Goal: Obtain resource: Download file/media

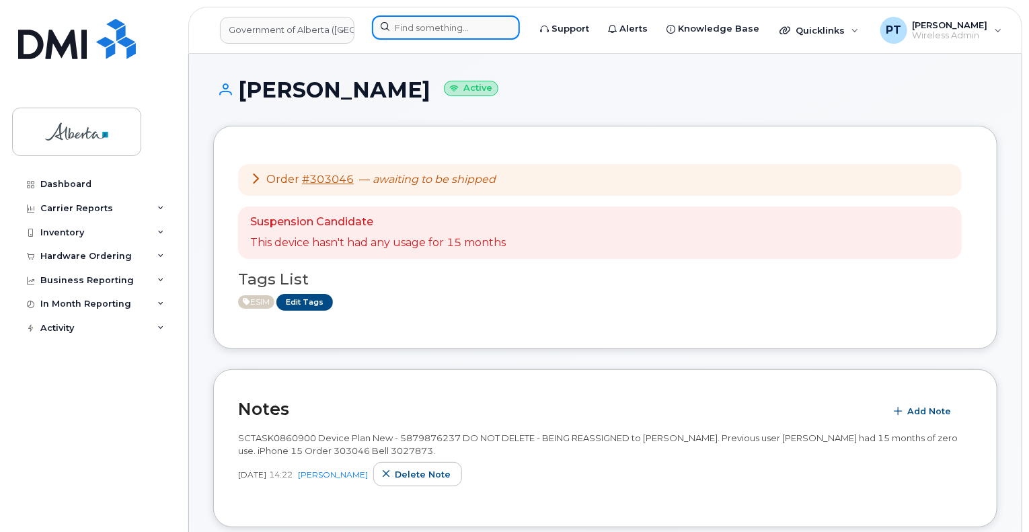
click at [448, 27] on input at bounding box center [446, 27] width 148 height 24
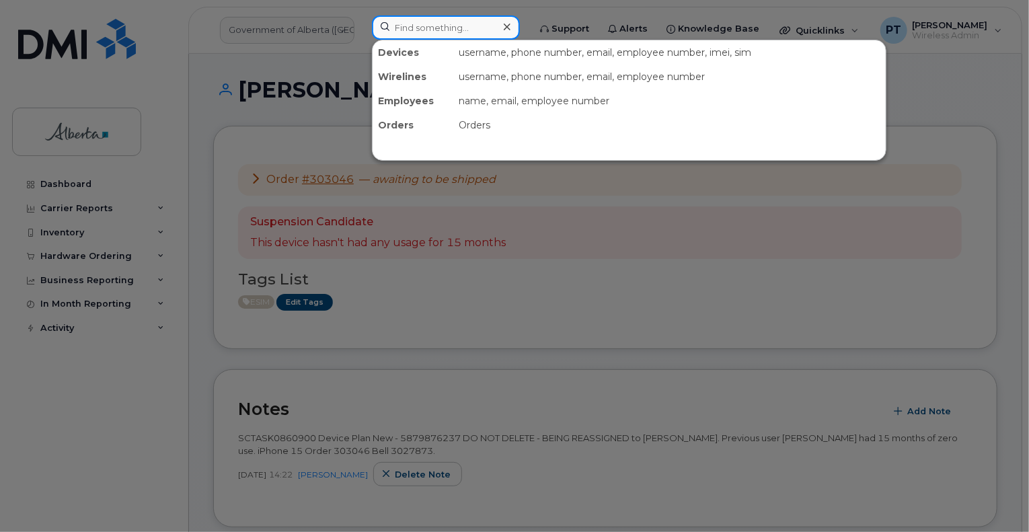
paste input "4037950895"
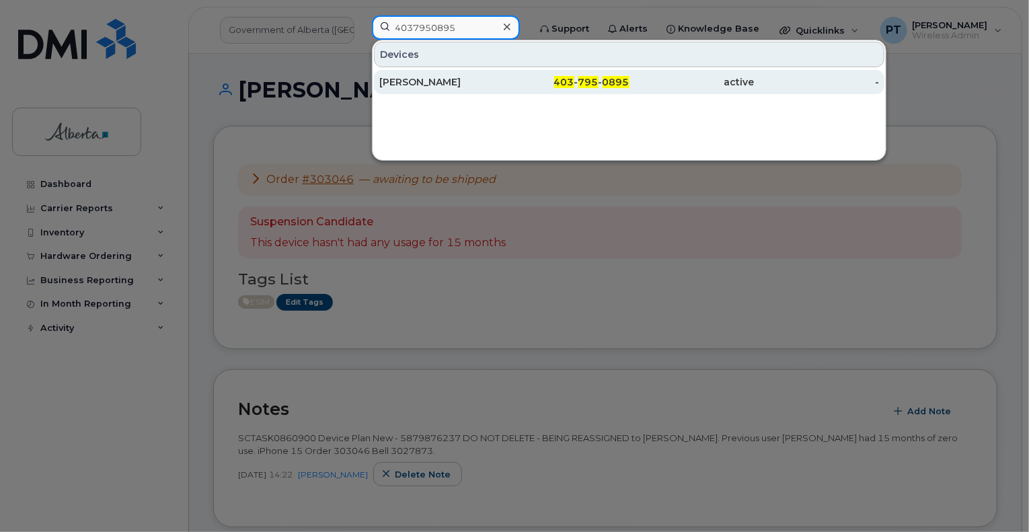
type input "4037950895"
click at [397, 85] on div "[PERSON_NAME]" at bounding box center [441, 81] width 125 height 13
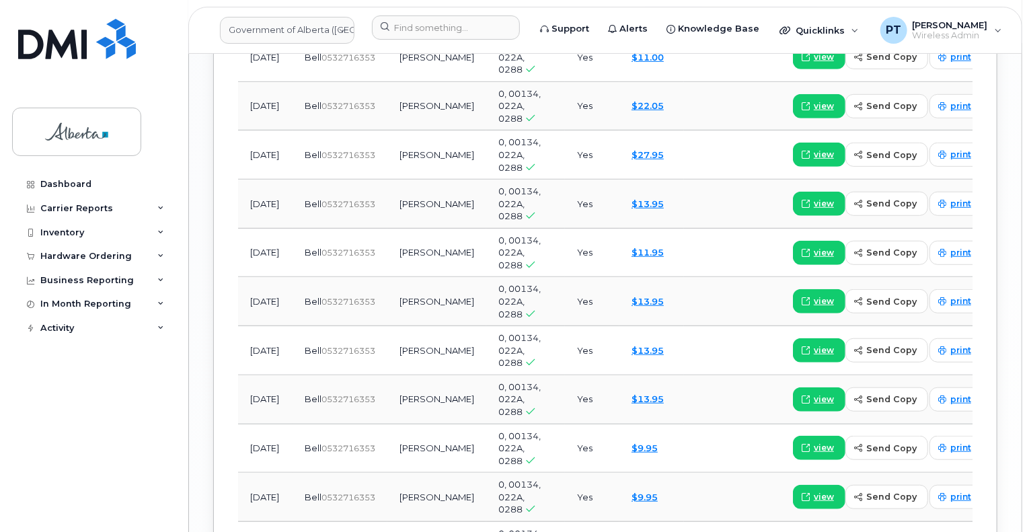
scroll to position [1720, 0]
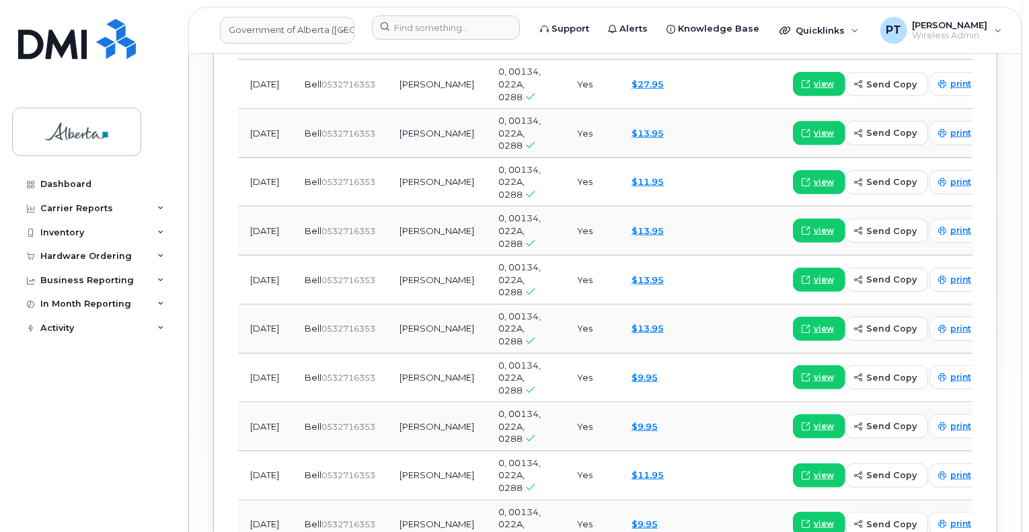
click at [814, 469] on span "view" at bounding box center [824, 475] width 20 height 12
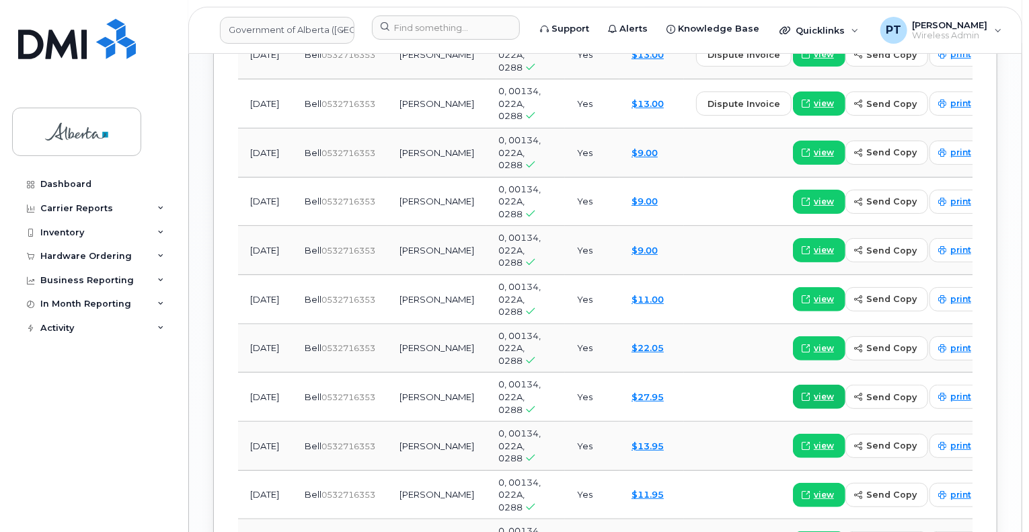
scroll to position [1383, 0]
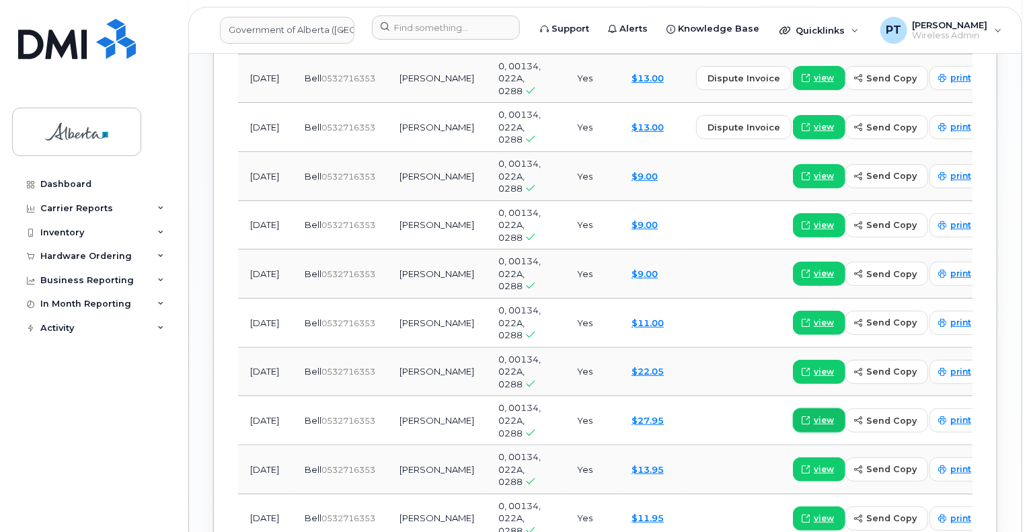
click at [814, 414] on span "view" at bounding box center [824, 420] width 20 height 12
click at [814, 366] on span "view" at bounding box center [824, 372] width 20 height 12
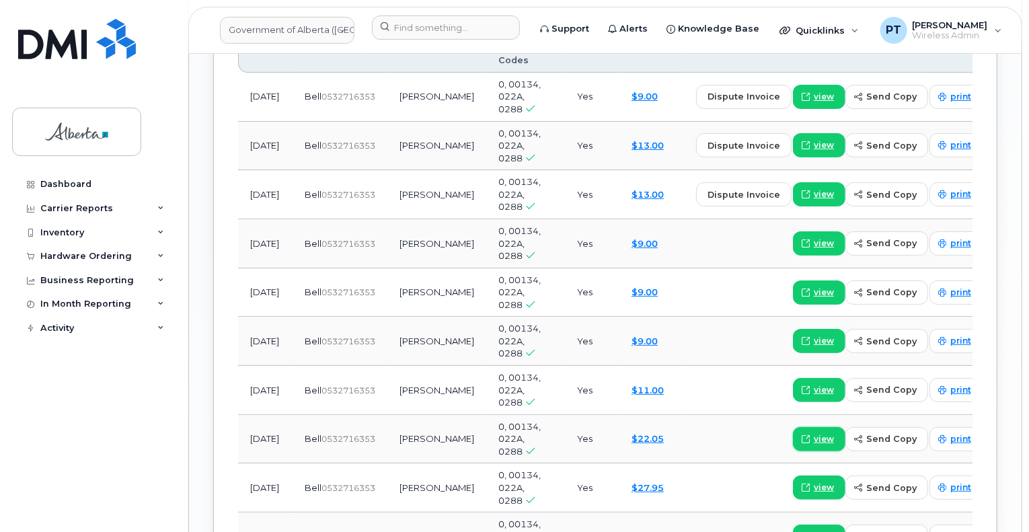
scroll to position [1249, 0]
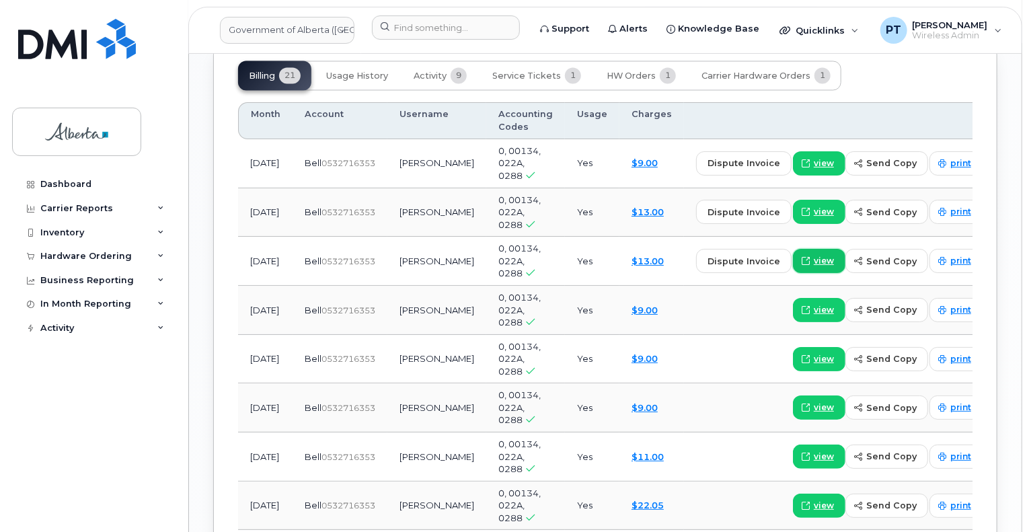
click at [814, 256] on span "view" at bounding box center [824, 262] width 20 height 12
click at [814, 206] on span "view" at bounding box center [824, 212] width 20 height 12
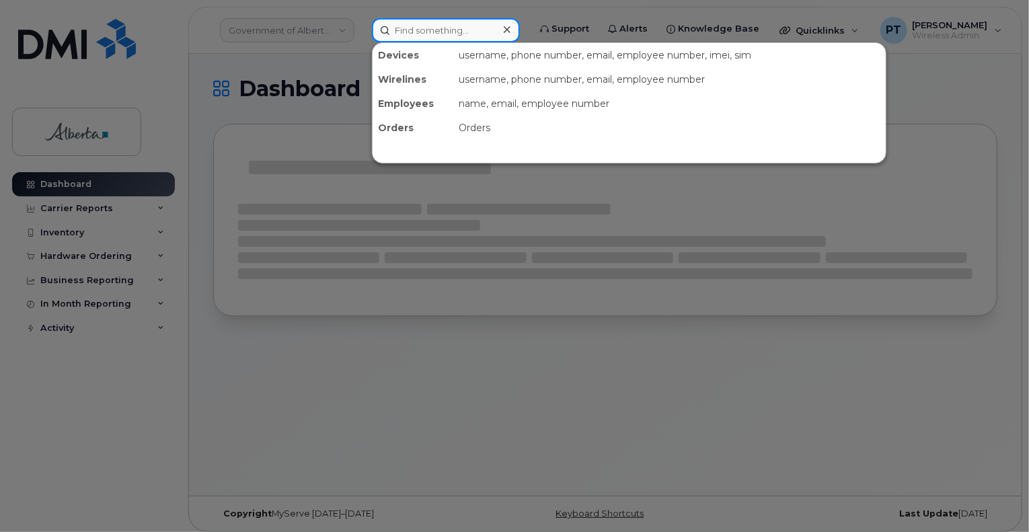
click at [438, 22] on input at bounding box center [446, 30] width 148 height 24
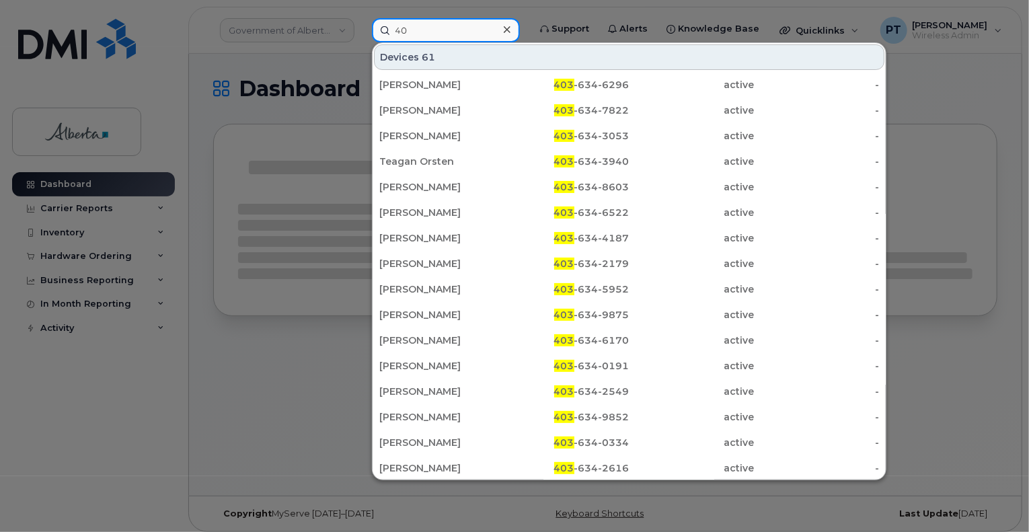
type input "4"
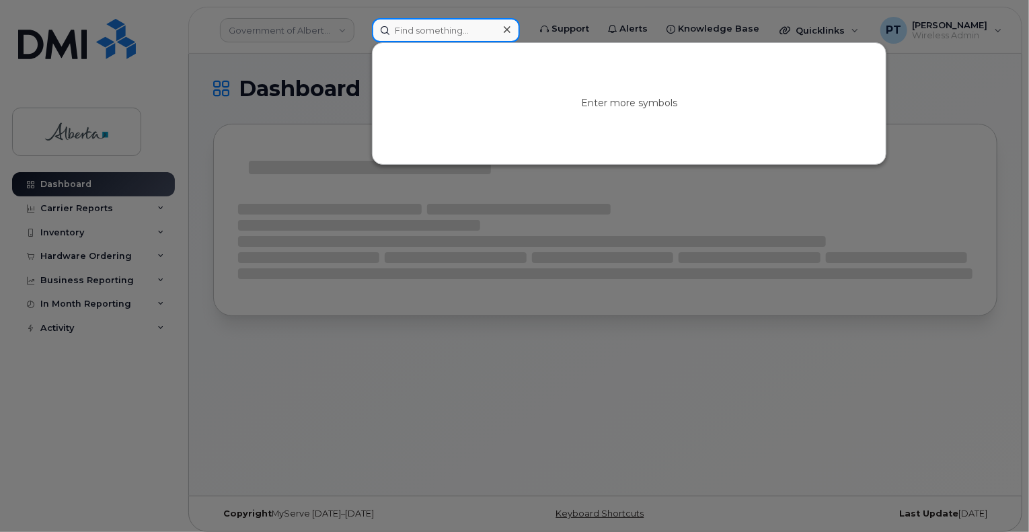
click at [438, 33] on input at bounding box center [446, 30] width 148 height 24
paste input "4036346170"
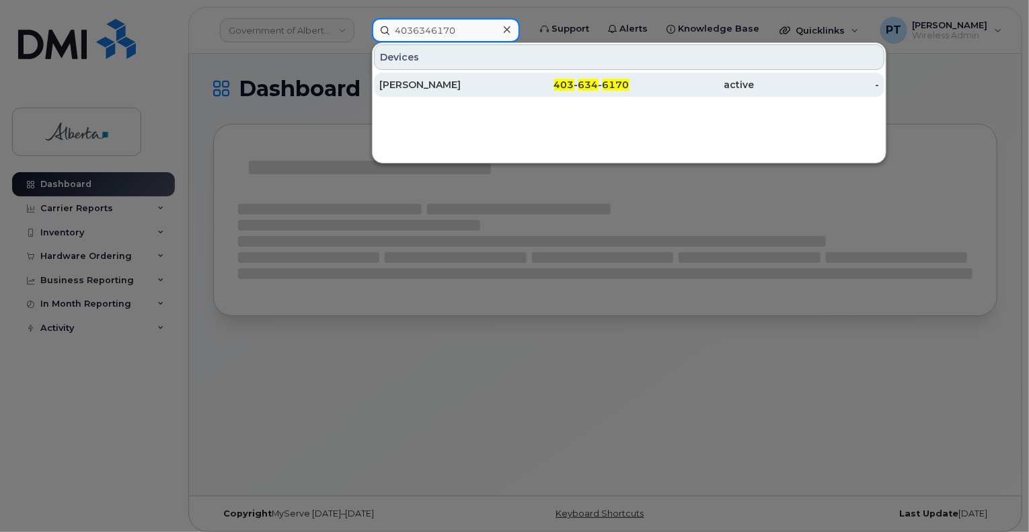
type input "4036346170"
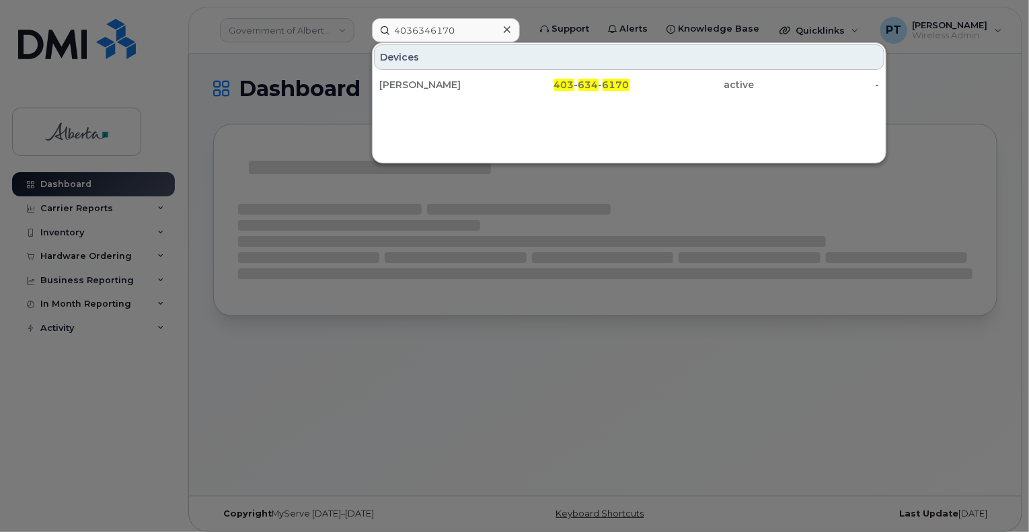
drag, startPoint x: 410, startPoint y: 83, endPoint x: 366, endPoint y: 1, distance: 93.0
click at [409, 83] on div "[PERSON_NAME]" at bounding box center [441, 84] width 125 height 13
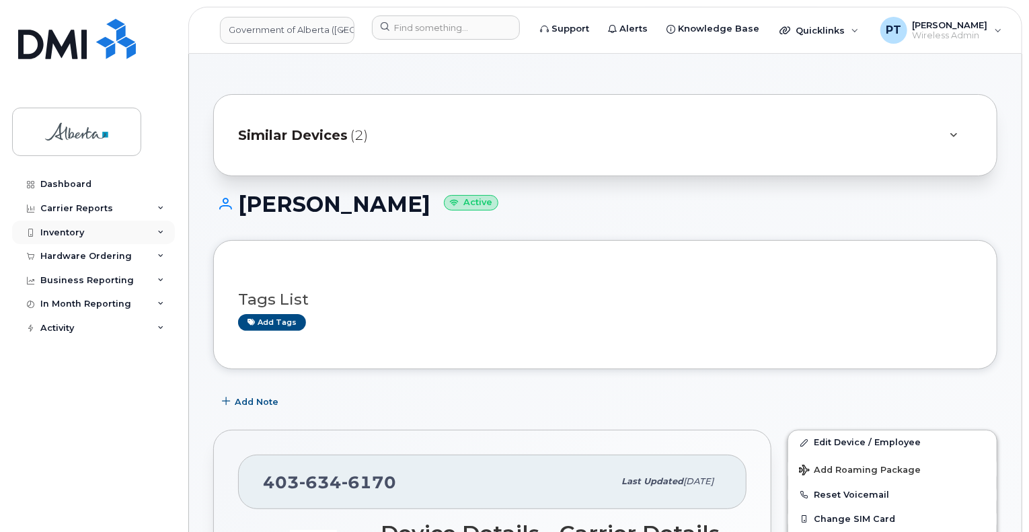
click at [78, 233] on div "Inventory" at bounding box center [62, 232] width 44 height 11
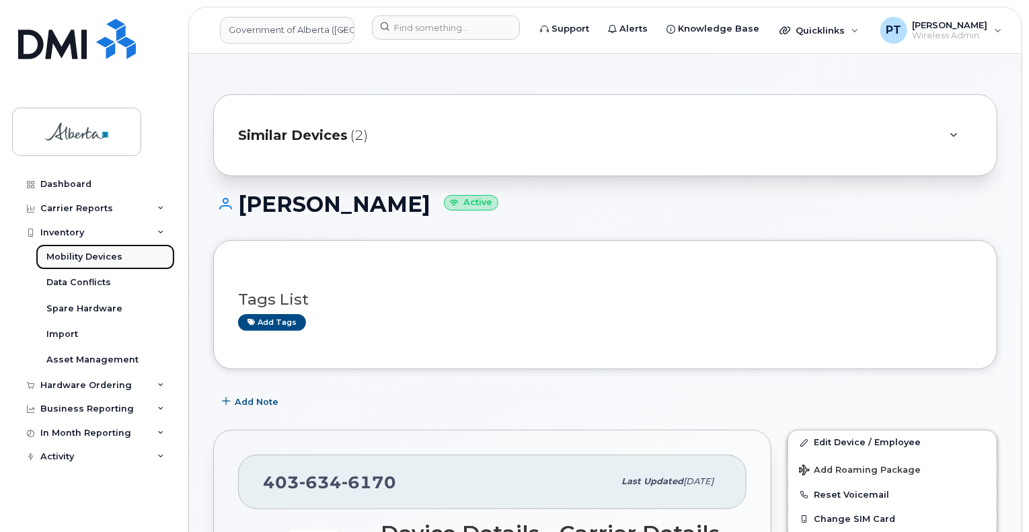
click at [73, 256] on div "Mobility Devices" at bounding box center [84, 257] width 76 height 12
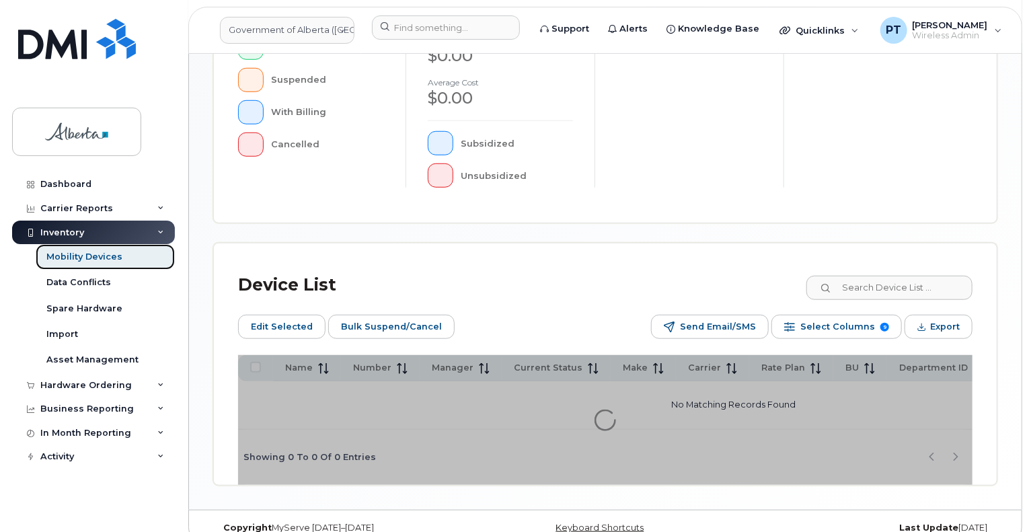
scroll to position [471, 0]
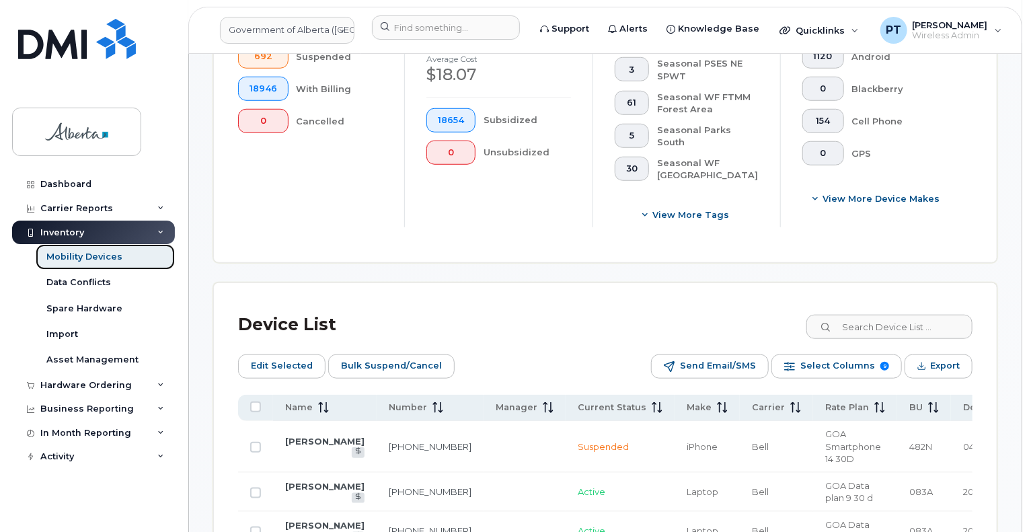
scroll to position [640, 0]
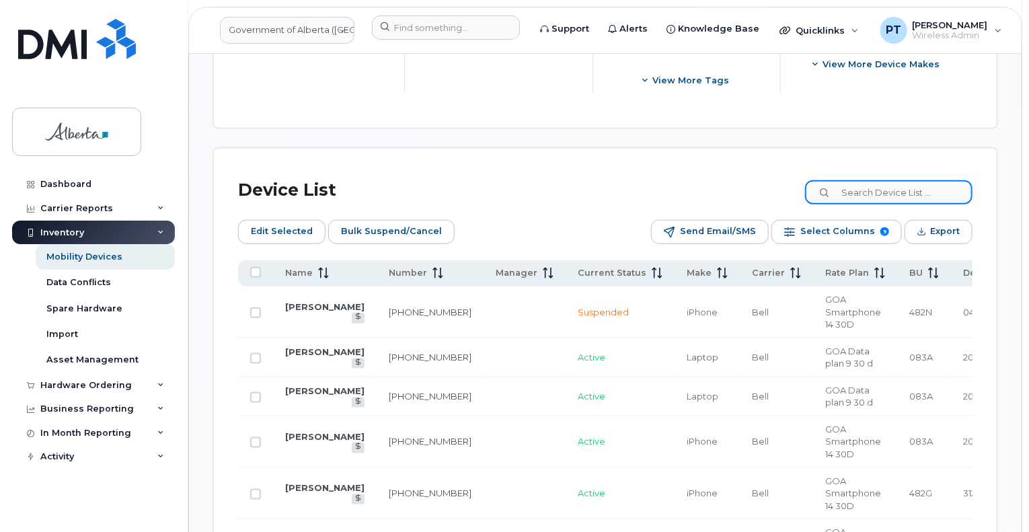
click at [909, 192] on input at bounding box center [888, 192] width 167 height 24
paste input "4036346170"
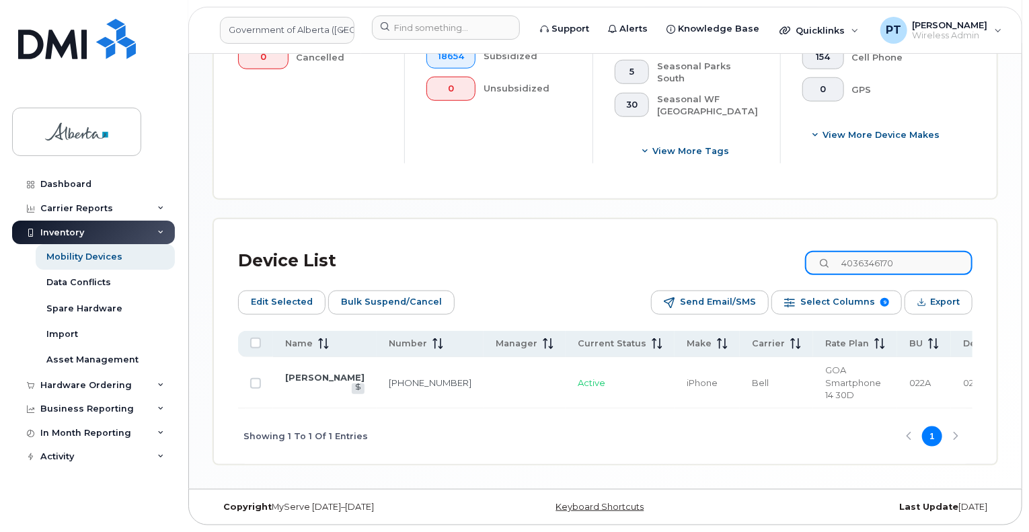
scroll to position [570, 0]
type input "4036346170"
click at [250, 380] on input "Row Unselected" at bounding box center [255, 383] width 11 height 11
checkbox input "true"
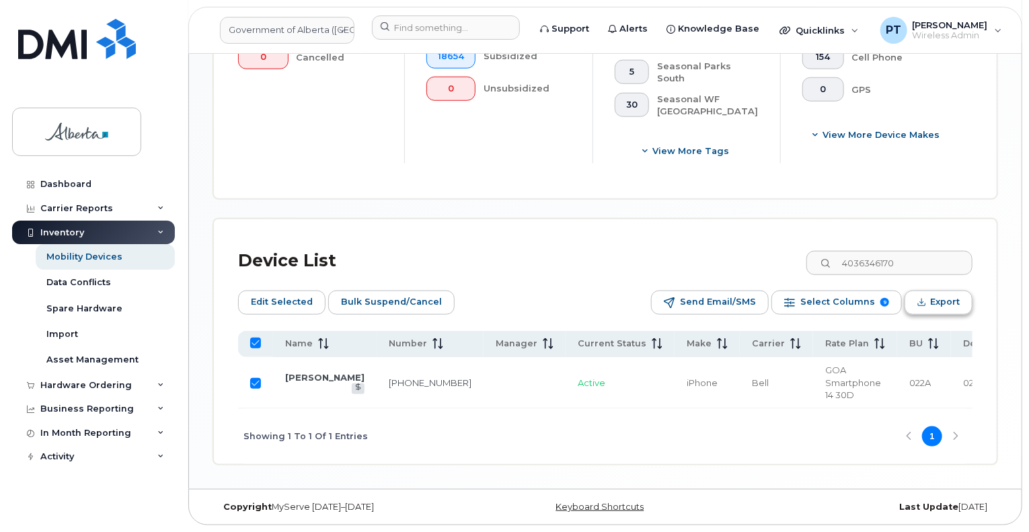
click at [938, 296] on span "Export" at bounding box center [945, 302] width 30 height 20
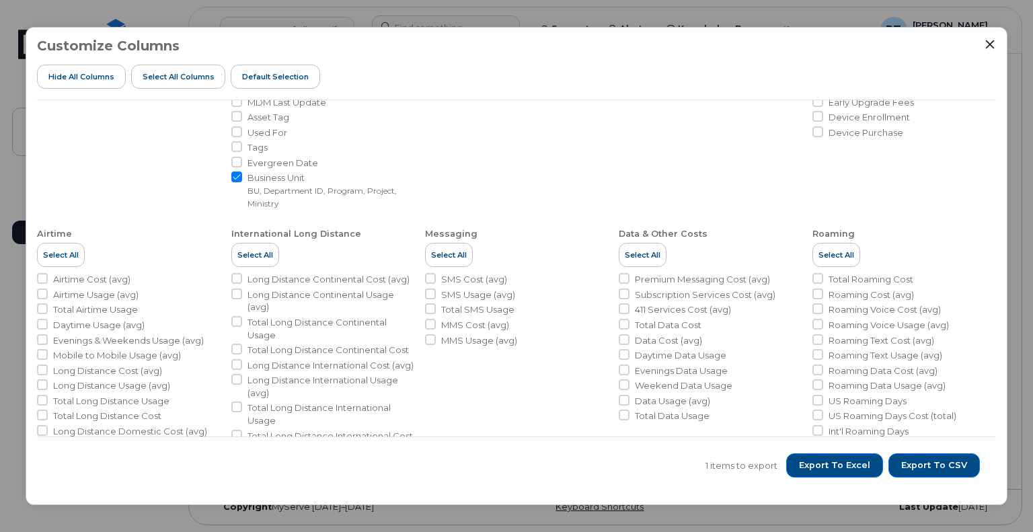
scroll to position [304, 0]
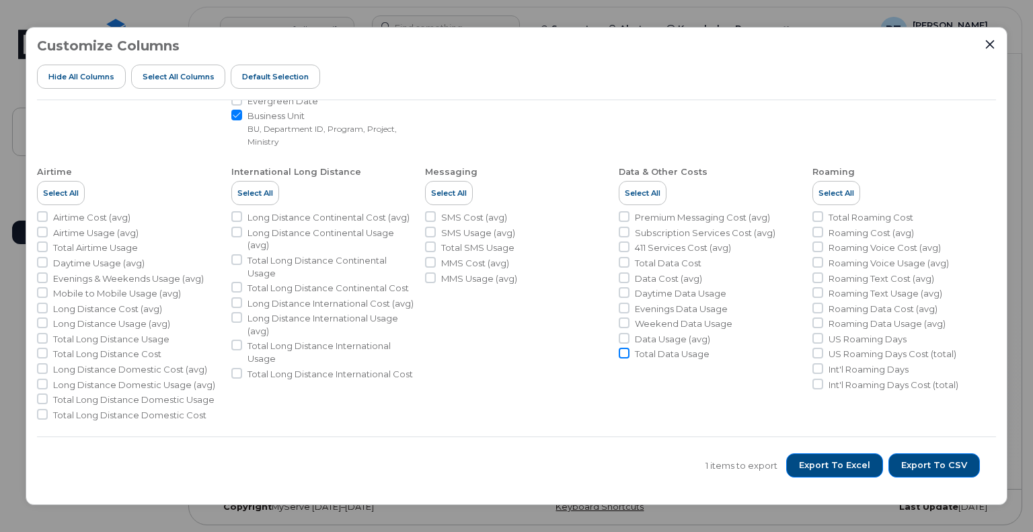
click at [619, 352] on input "Total Data Usage" at bounding box center [624, 353] width 11 height 11
checkbox input "true"
click at [620, 276] on input "Data Cost (avg)" at bounding box center [624, 277] width 11 height 11
checkbox input "true"
click at [623, 290] on input "Daytime Data Usage" at bounding box center [624, 292] width 11 height 11
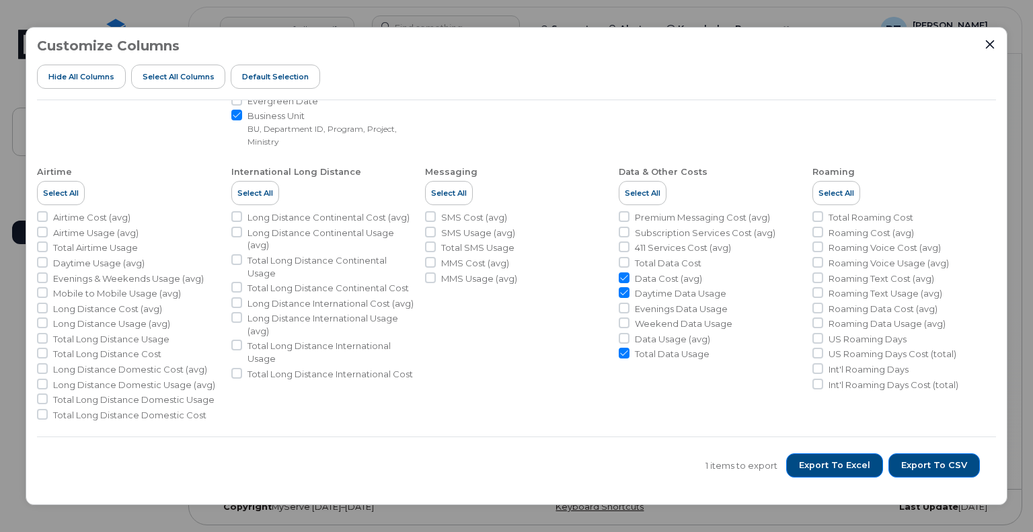
click at [624, 290] on input "Daytime Data Usage" at bounding box center [624, 292] width 11 height 11
checkbox input "false"
click at [624, 308] on input "Evenings Data Usage" at bounding box center [624, 308] width 11 height 11
checkbox input "true"
click at [620, 323] on input "Weekend Data Usage" at bounding box center [624, 322] width 11 height 11
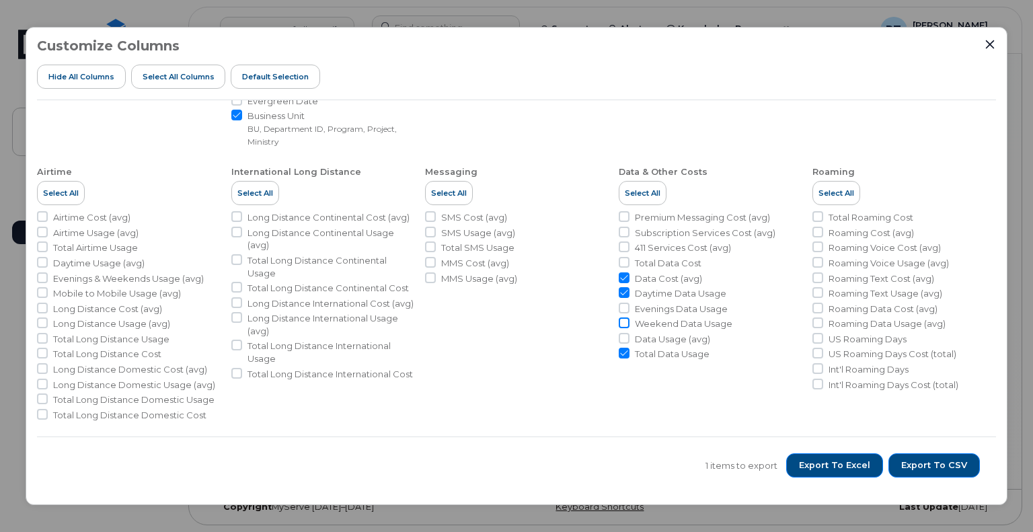
checkbox input "true"
click at [622, 289] on input "Daytime Data Usage" at bounding box center [624, 292] width 11 height 11
checkbox input "true"
click at [839, 466] on span "Export to Excel" at bounding box center [834, 465] width 71 height 12
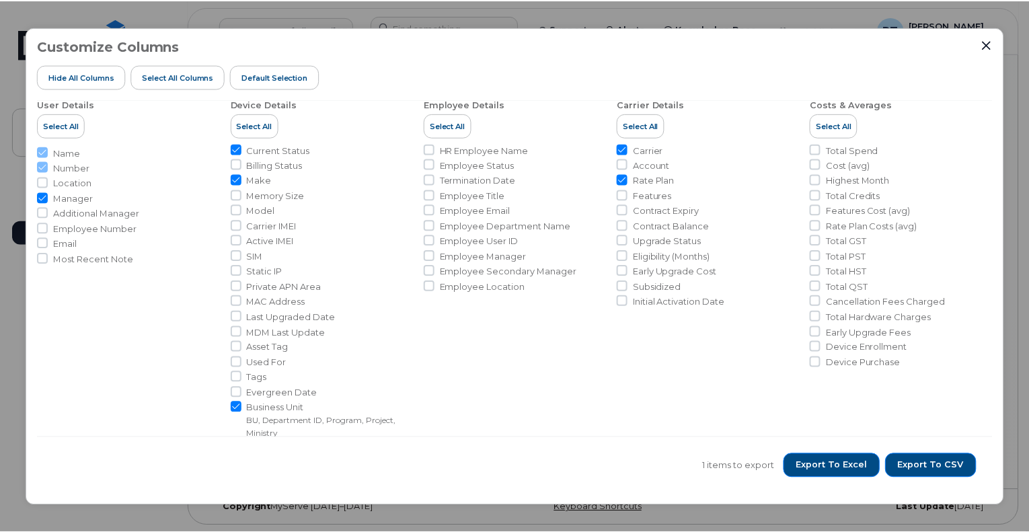
scroll to position [0, 0]
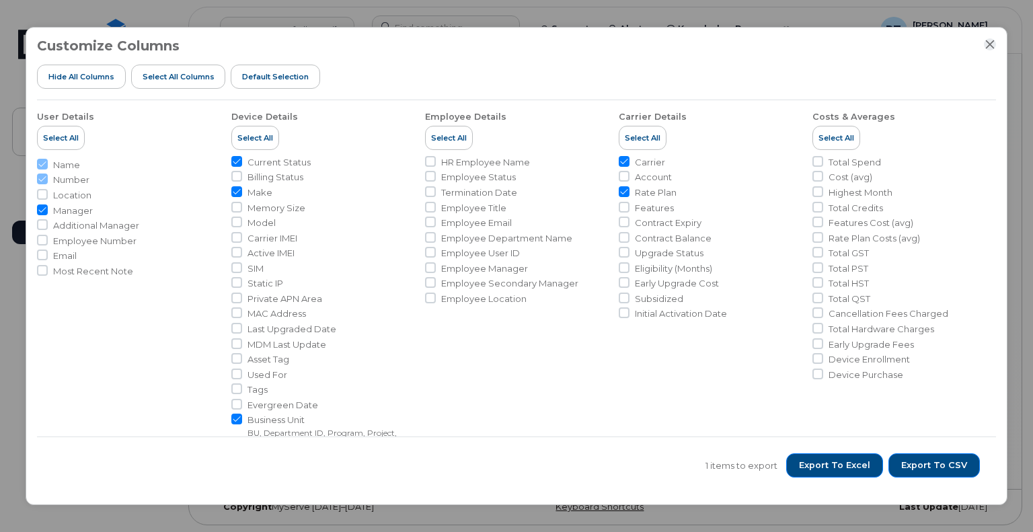
click at [995, 43] on button "Close" at bounding box center [990, 44] width 12 height 12
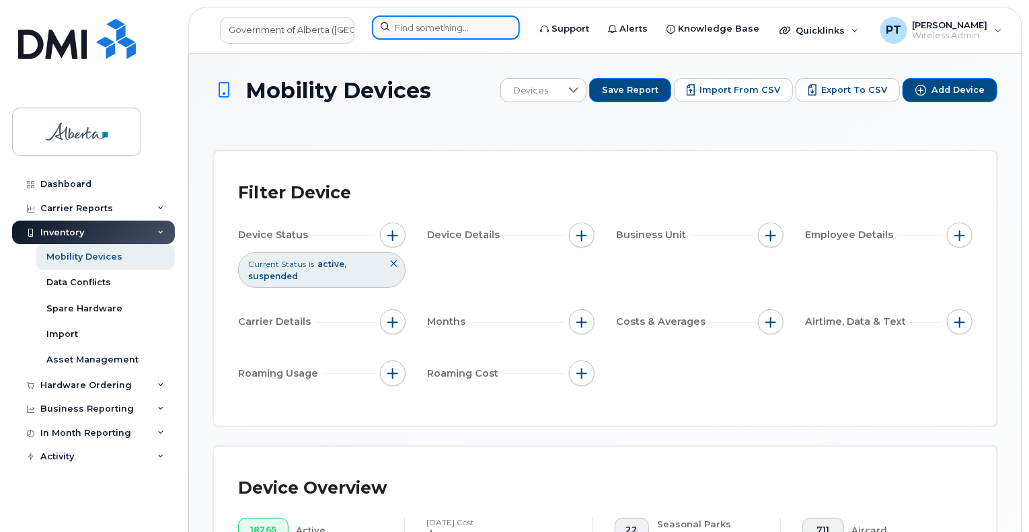
click at [423, 31] on input at bounding box center [446, 27] width 148 height 24
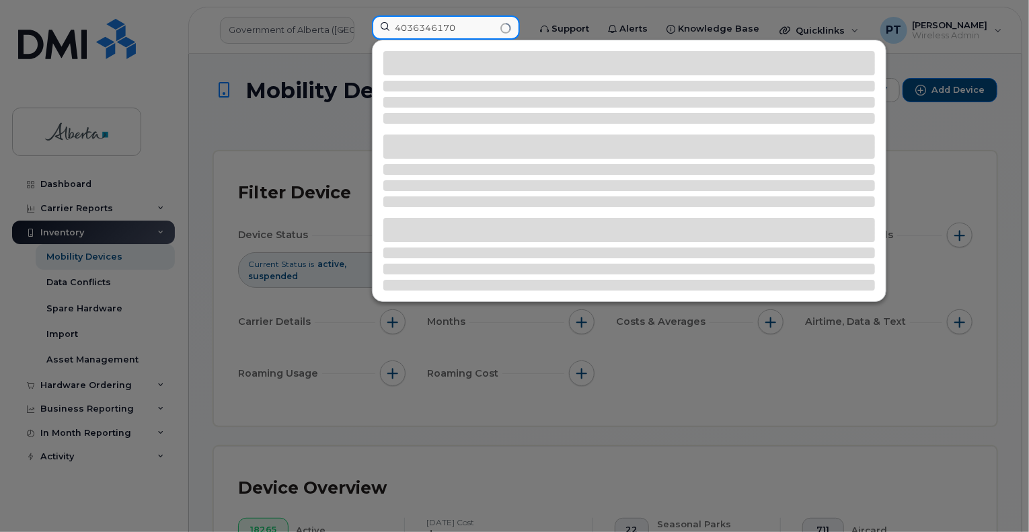
type input "4036346170"
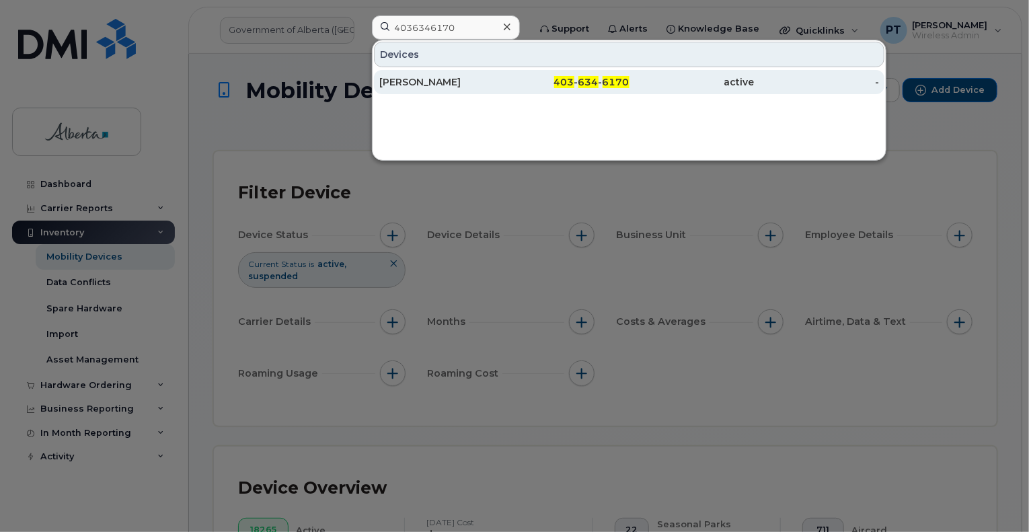
click at [418, 83] on div "[PERSON_NAME]" at bounding box center [441, 81] width 125 height 13
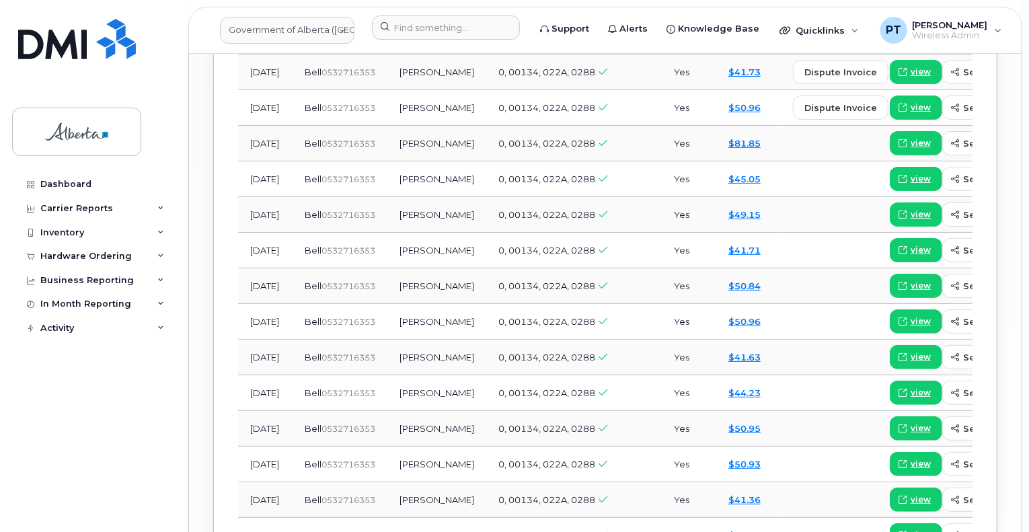
scroll to position [1143, 0]
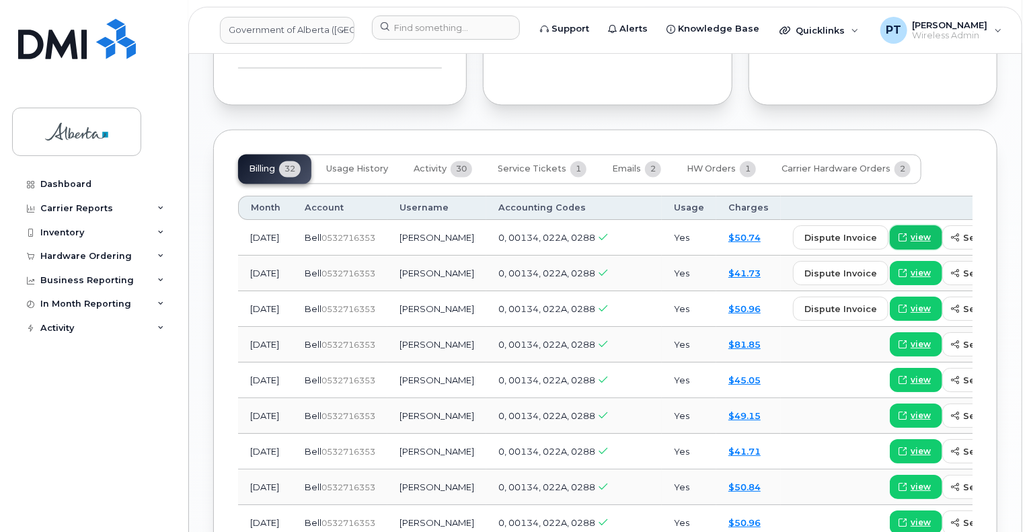
click at [911, 234] on span "view" at bounding box center [921, 238] width 20 height 12
